Goal: Task Accomplishment & Management: Complete application form

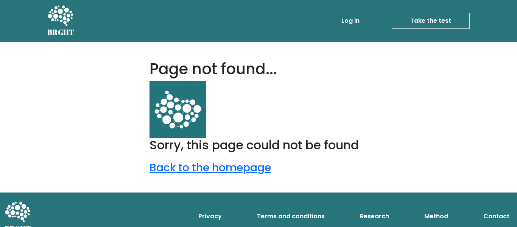
click at [446, 27] on link "Take the test" at bounding box center [431, 21] width 78 height 16
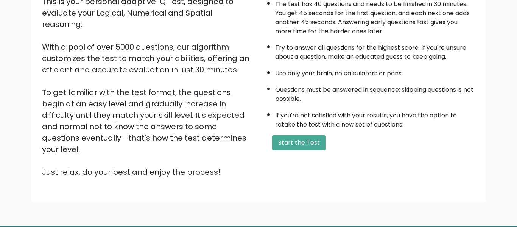
scroll to position [99, 0]
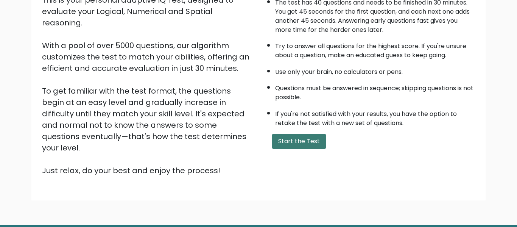
click at [293, 142] on button "Start the Test" at bounding box center [299, 141] width 54 height 15
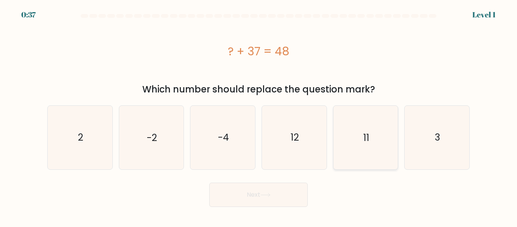
click at [368, 114] on icon "11" at bounding box center [365, 137] width 63 height 63
click at [259, 114] on input "e. 11" at bounding box center [259, 115] width 0 height 2
radio input "true"
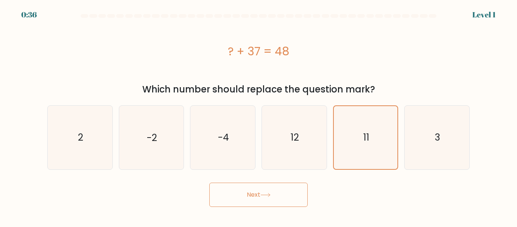
click at [293, 189] on button "Next" at bounding box center [258, 195] width 98 height 24
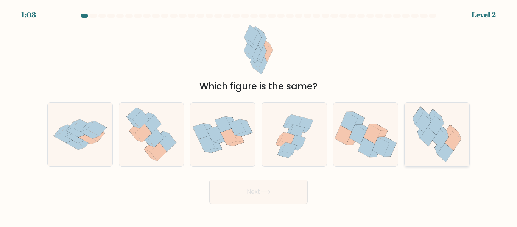
click at [456, 156] on icon at bounding box center [437, 134] width 58 height 63
click at [259, 115] on input "f." at bounding box center [259, 115] width 0 height 2
radio input "true"
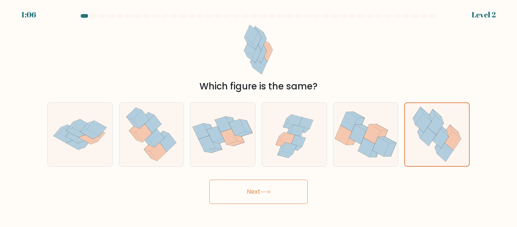
click at [271, 195] on button "Next" at bounding box center [258, 191] width 98 height 24
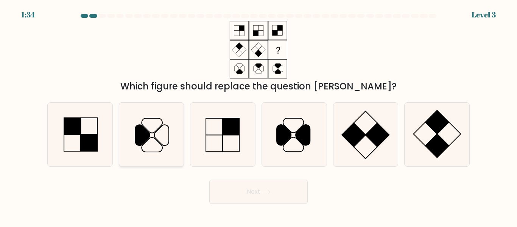
click at [162, 120] on icon at bounding box center [151, 134] width 63 height 63
click at [259, 115] on input "b." at bounding box center [259, 115] width 0 height 2
radio input "true"
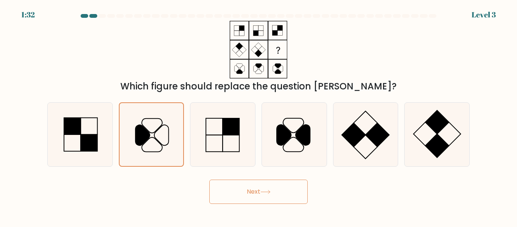
click at [274, 204] on body "1:32 Level 3" at bounding box center [258, 113] width 517 height 227
click at [276, 201] on button "Next" at bounding box center [258, 191] width 98 height 24
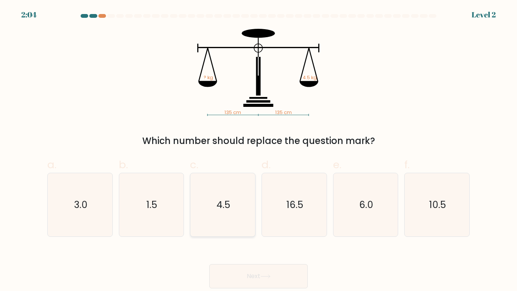
click at [205, 183] on icon "4.5" at bounding box center [222, 204] width 63 height 63
click at [259, 150] on input "c. 4.5" at bounding box center [259, 147] width 0 height 5
radio input "true"
click at [255, 226] on button "Next" at bounding box center [258, 276] width 98 height 24
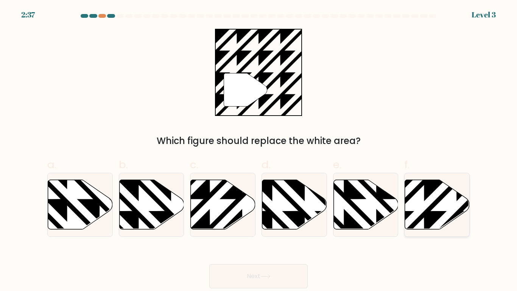
click at [427, 198] on icon at bounding box center [437, 204] width 65 height 50
click at [259, 150] on input "f." at bounding box center [259, 147] width 0 height 5
radio input "true"
click at [294, 226] on button "Next" at bounding box center [258, 276] width 98 height 24
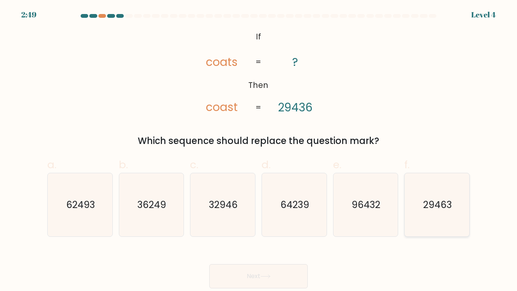
click at [420, 192] on icon "29463" at bounding box center [437, 204] width 63 height 63
click at [259, 150] on input "f. 29463" at bounding box center [259, 147] width 0 height 5
radio input "true"
click at [288, 226] on div "Next" at bounding box center [259, 267] width 432 height 42
click at [285, 226] on button "Next" at bounding box center [258, 276] width 98 height 24
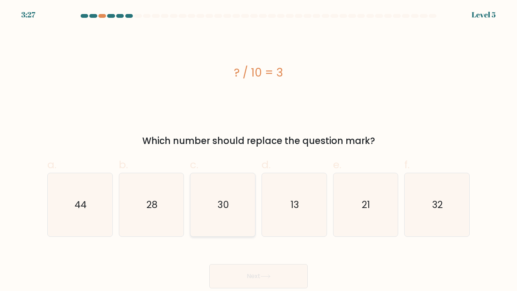
click at [229, 224] on icon "30" at bounding box center [222, 204] width 63 height 63
click at [259, 150] on input "c. 30" at bounding box center [259, 147] width 0 height 5
radio input "true"
click at [243, 226] on button "Next" at bounding box center [258, 276] width 98 height 24
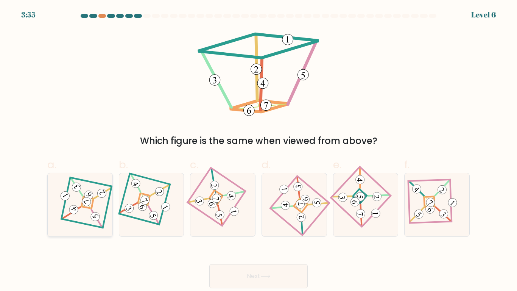
click at [98, 190] on icon at bounding box center [80, 204] width 44 height 51
click at [259, 150] on input "a." at bounding box center [259, 147] width 0 height 5
radio input "true"
click at [290, 226] on button "Next" at bounding box center [258, 276] width 98 height 24
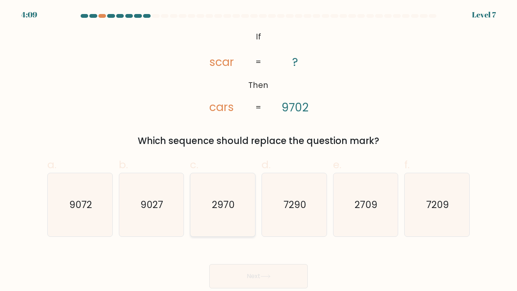
click at [233, 186] on icon "2970" at bounding box center [222, 204] width 63 height 63
click at [259, 150] on input "c. 2970" at bounding box center [259, 147] width 0 height 5
radio input "true"
click at [273, 226] on button "Next" at bounding box center [258, 276] width 98 height 24
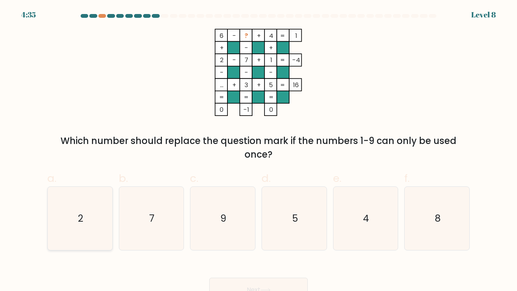
click at [83, 216] on text "2" at bounding box center [80, 218] width 5 height 13
click at [259, 150] on input "a. 2" at bounding box center [259, 147] width 0 height 5
radio input "true"
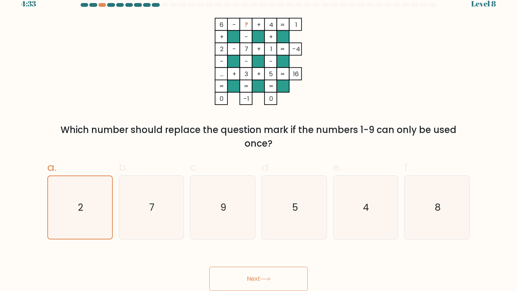
click at [245, 226] on button "Next" at bounding box center [258, 279] width 98 height 24
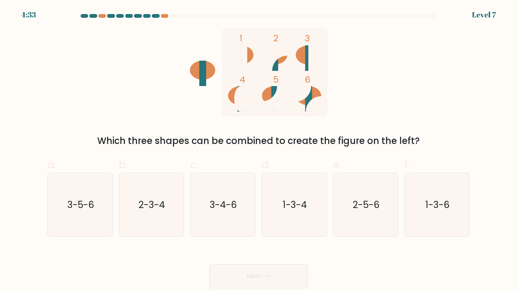
scroll to position [0, 0]
click at [336, 193] on icon "2-5-6" at bounding box center [365, 204] width 63 height 63
click at [259, 150] on input "e. 2-5-6" at bounding box center [259, 147] width 0 height 5
radio input "true"
click at [267, 226] on icon at bounding box center [265, 276] width 10 height 4
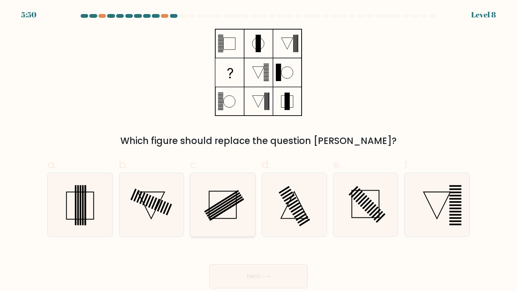
click at [216, 226] on icon at bounding box center [222, 204] width 63 height 63
click at [259, 150] on input "c." at bounding box center [259, 147] width 0 height 5
radio input "true"
click at [273, 226] on button "Next" at bounding box center [258, 276] width 98 height 24
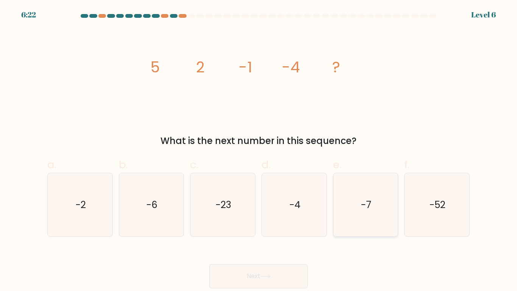
click at [343, 182] on icon "-7" at bounding box center [365, 204] width 63 height 63
click at [259, 150] on input "e. -7" at bounding box center [259, 147] width 0 height 5
radio input "true"
click at [285, 226] on button "Next" at bounding box center [258, 276] width 98 height 24
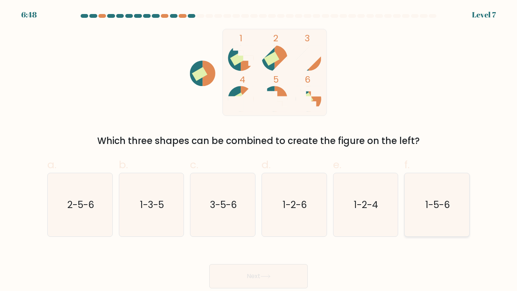
click at [440, 195] on icon "1-5-6" at bounding box center [437, 204] width 63 height 63
click at [259, 150] on input "f. 1-5-6" at bounding box center [259, 147] width 0 height 5
radio input "true"
click at [276, 226] on button "Next" at bounding box center [258, 276] width 98 height 24
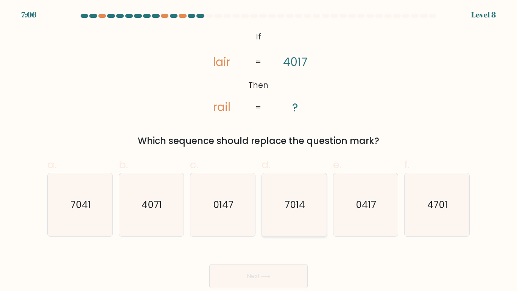
click at [293, 187] on icon "7014" at bounding box center [294, 204] width 63 height 63
click at [259, 150] on input "d. 7014" at bounding box center [259, 147] width 0 height 5
radio input "true"
click at [281, 226] on button "Next" at bounding box center [258, 276] width 98 height 24
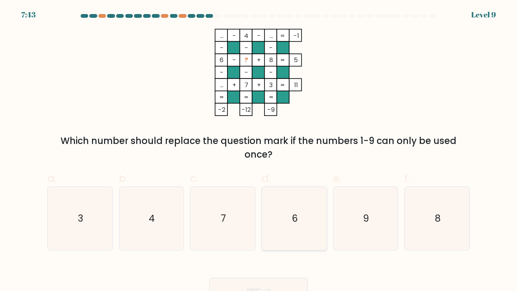
click at [306, 194] on icon "6" at bounding box center [294, 218] width 63 height 63
click at [259, 150] on input "d. 6" at bounding box center [259, 147] width 0 height 5
radio input "true"
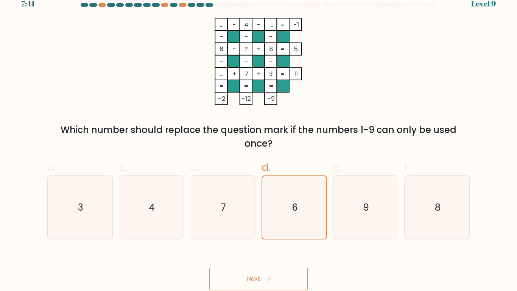
click at [271, 226] on button "Next" at bounding box center [258, 279] width 98 height 24
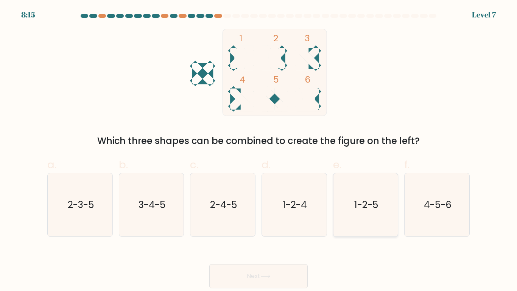
click at [362, 200] on text "1-2-5" at bounding box center [366, 204] width 24 height 13
click at [259, 150] on input "e. 1-2-5" at bounding box center [259, 147] width 0 height 5
radio input "true"
click at [276, 226] on button "Next" at bounding box center [258, 276] width 98 height 24
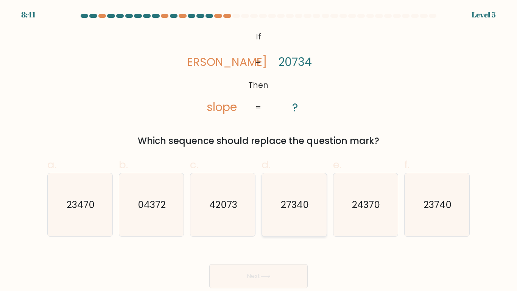
click at [298, 198] on text "27340" at bounding box center [295, 204] width 28 height 13
click at [259, 150] on input "d. 27340" at bounding box center [259, 147] width 0 height 5
radio input "true"
click at [133, 206] on icon "04372" at bounding box center [151, 204] width 63 height 63
click at [259, 150] on input "b. 04372" at bounding box center [259, 147] width 0 height 5
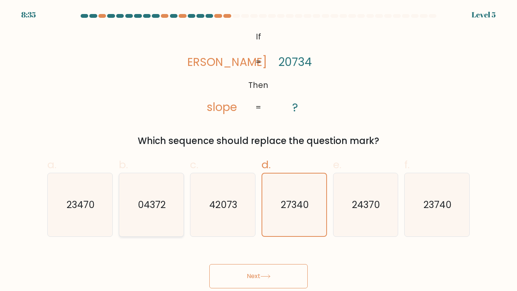
radio input "true"
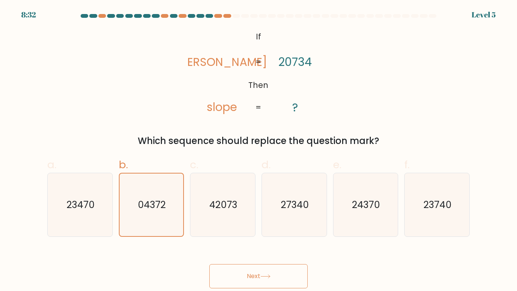
click at [243, 226] on button "Next" at bounding box center [258, 276] width 98 height 24
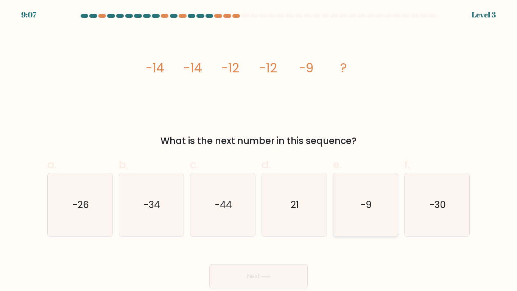
click at [346, 211] on icon "-9" at bounding box center [365, 204] width 63 height 63
click at [259, 150] on input "e. -9" at bounding box center [259, 147] width 0 height 5
radio input "true"
click at [292, 226] on button "Next" at bounding box center [258, 276] width 98 height 24
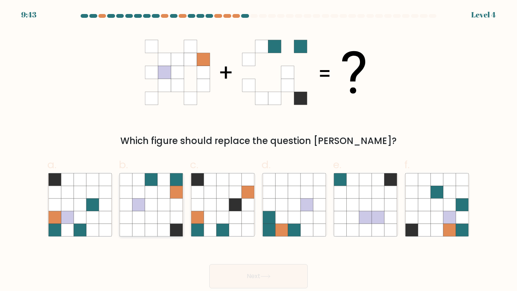
click at [171, 220] on icon at bounding box center [176, 217] width 12 height 12
click at [259, 150] on input "b." at bounding box center [259, 147] width 0 height 5
radio input "true"
click at [228, 226] on button "Next" at bounding box center [258, 276] width 98 height 24
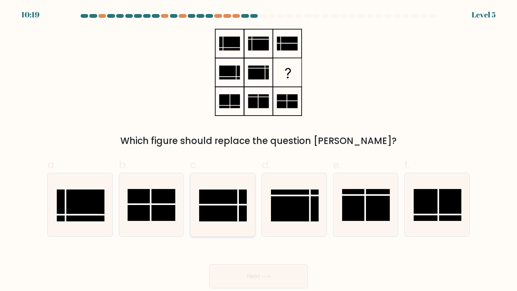
click at [216, 217] on rect at bounding box center [223, 205] width 48 height 32
click at [259, 150] on input "c." at bounding box center [259, 147] width 0 height 5
radio input "true"
click at [254, 226] on button "Next" at bounding box center [258, 276] width 98 height 24
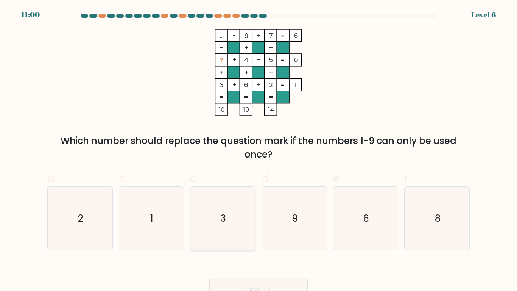
click at [242, 226] on icon "3" at bounding box center [222, 218] width 63 height 63
click at [259, 150] on input "c. 3" at bounding box center [259, 147] width 0 height 5
radio input "true"
click at [255, 226] on button "Next" at bounding box center [258, 290] width 98 height 24
